Goal: Check status: Check status

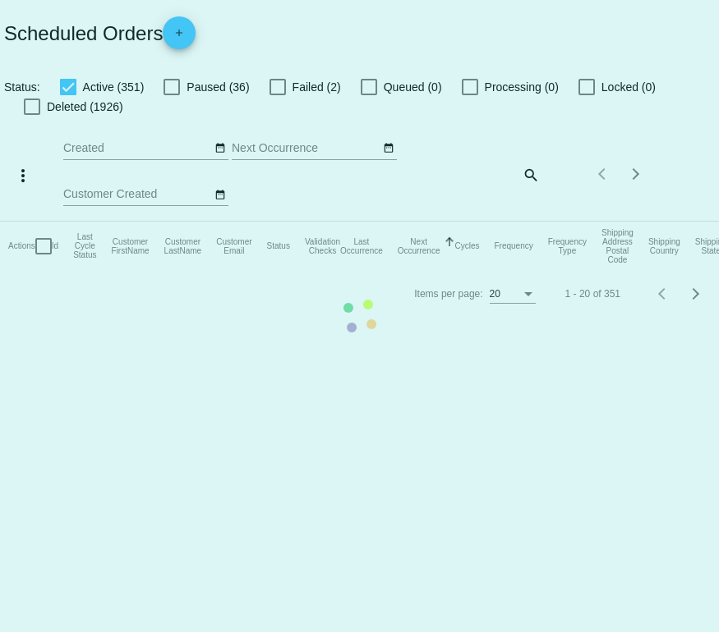
click at [527, 222] on mat-table "Actions Id Last Cycle Status Customer FirstName Customer LastName Customer Emai…" at bounding box center [359, 246] width 719 height 49
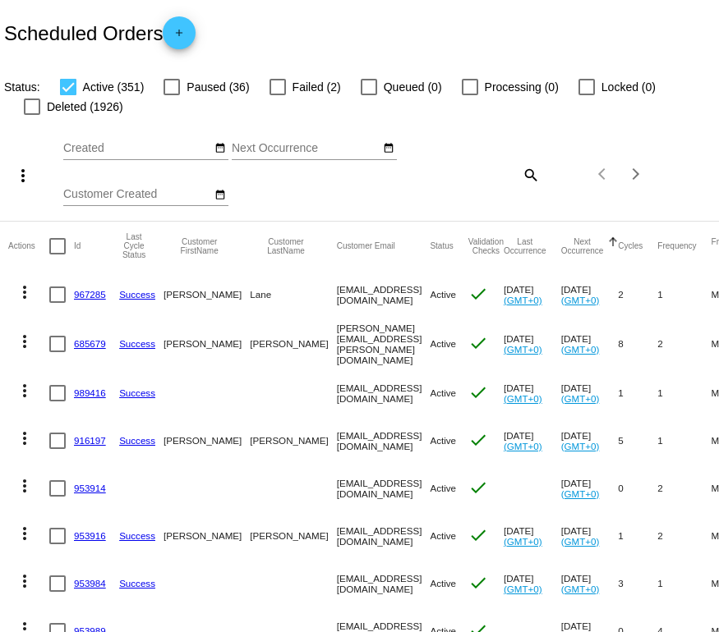
click at [526, 171] on mat-icon "search" at bounding box center [530, 174] width 20 height 25
click at [493, 165] on input "Search" at bounding box center [479, 171] width 119 height 13
click at [471, 167] on input "Search" at bounding box center [479, 171] width 119 height 13
paste input "[EMAIL_ADDRESS][DOMAIN_NAME]"
type input "[EMAIL_ADDRESS][DOMAIN_NAME]"
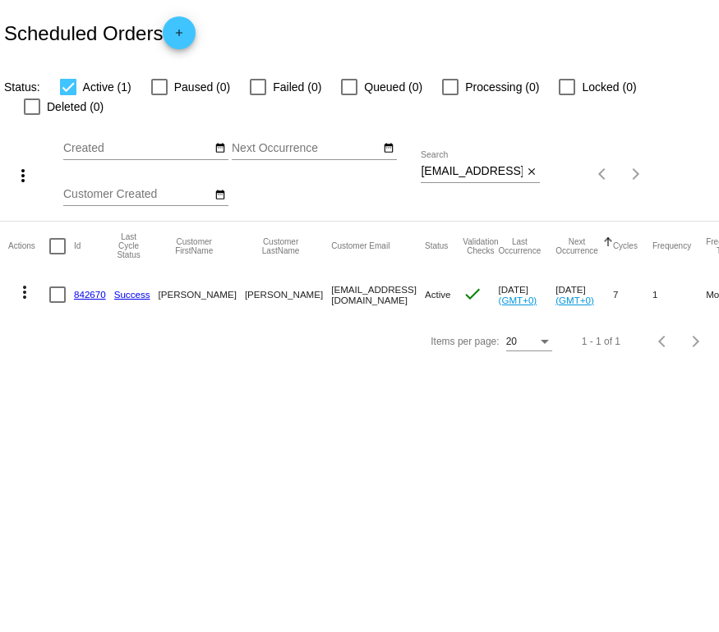
click at [97, 296] on link "842670" at bounding box center [90, 294] width 32 height 11
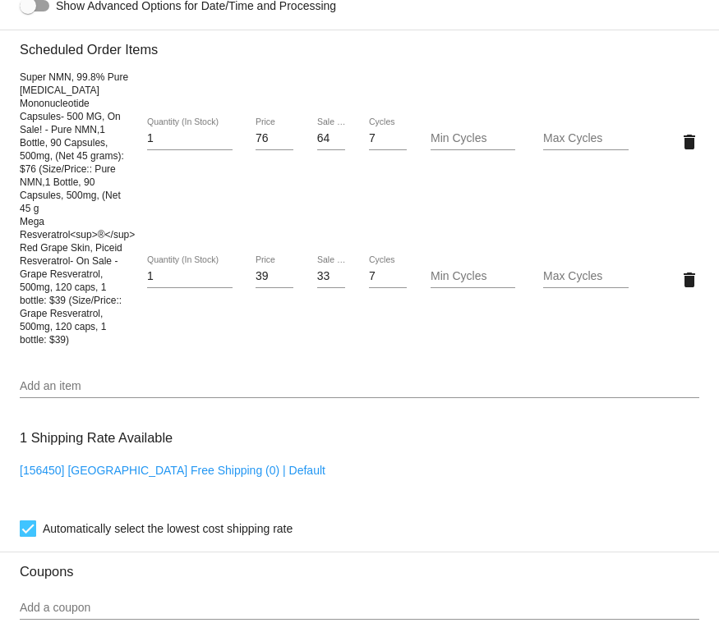
scroll to position [1145, 0]
